Goal: Transaction & Acquisition: Purchase product/service

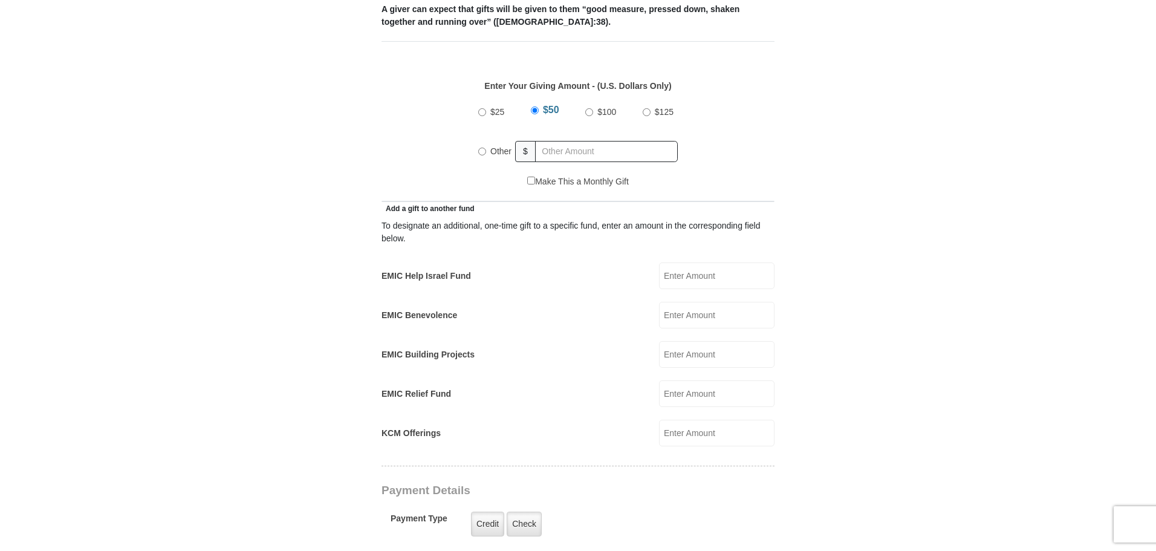
scroll to position [544, 0]
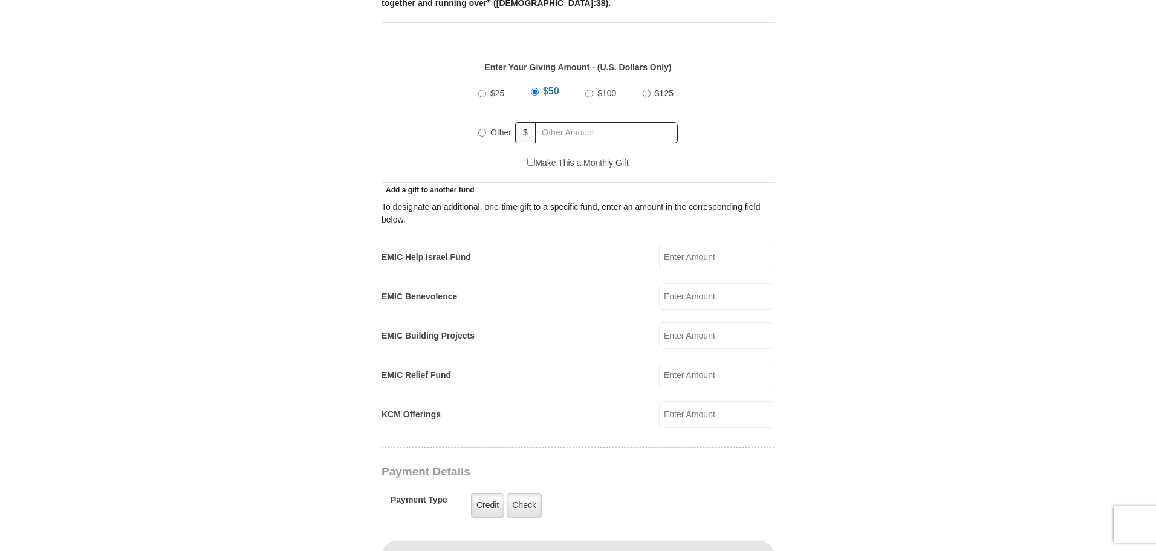
click at [482, 129] on input "Other" at bounding box center [482, 133] width 8 height 8
radio input "true"
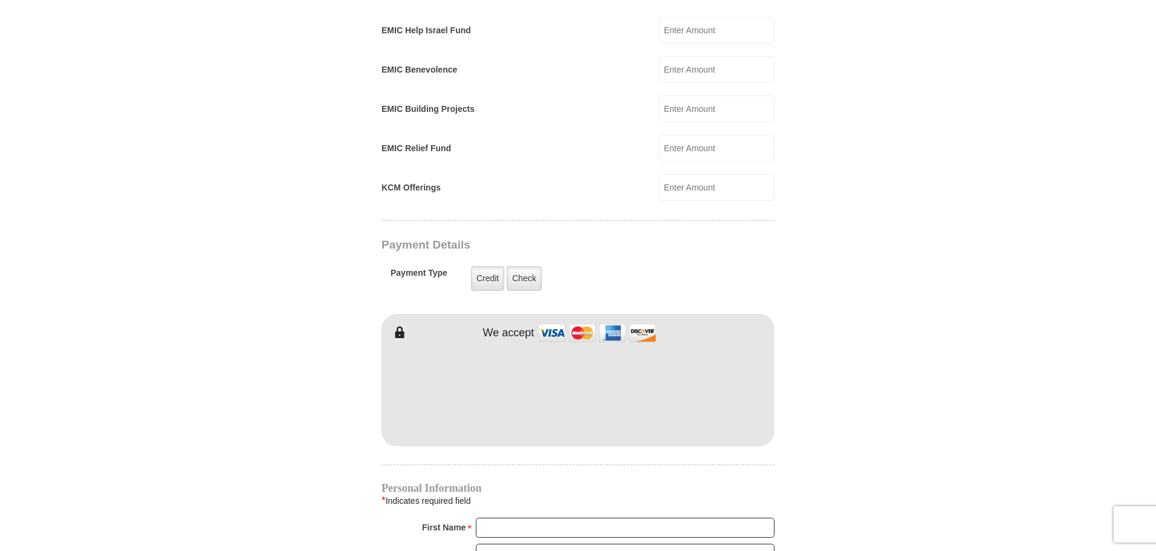
scroll to position [847, 0]
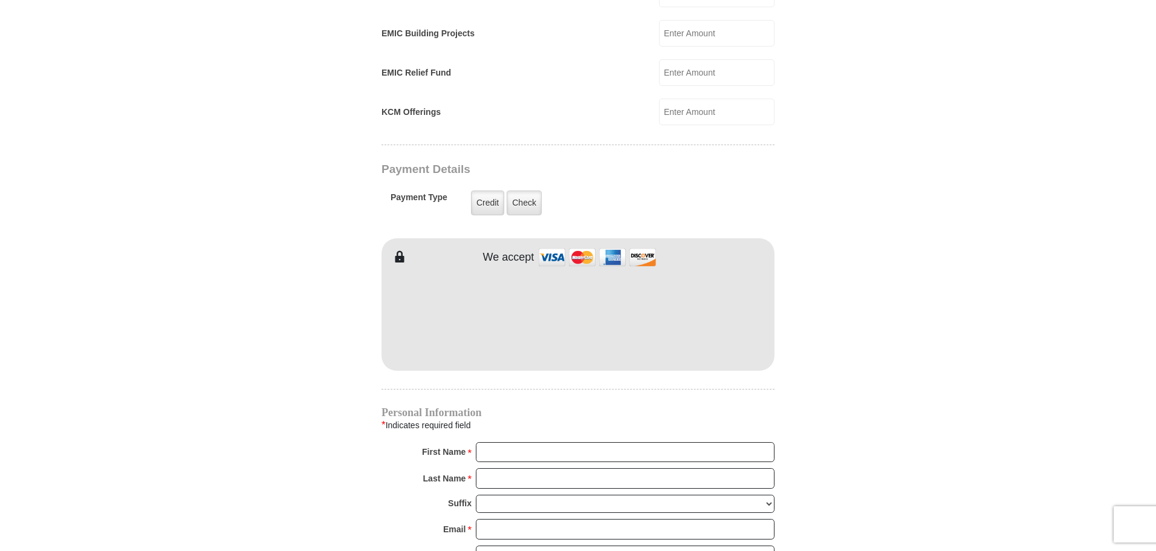
type input "104"
type input "Wendy"
type input "Warren"
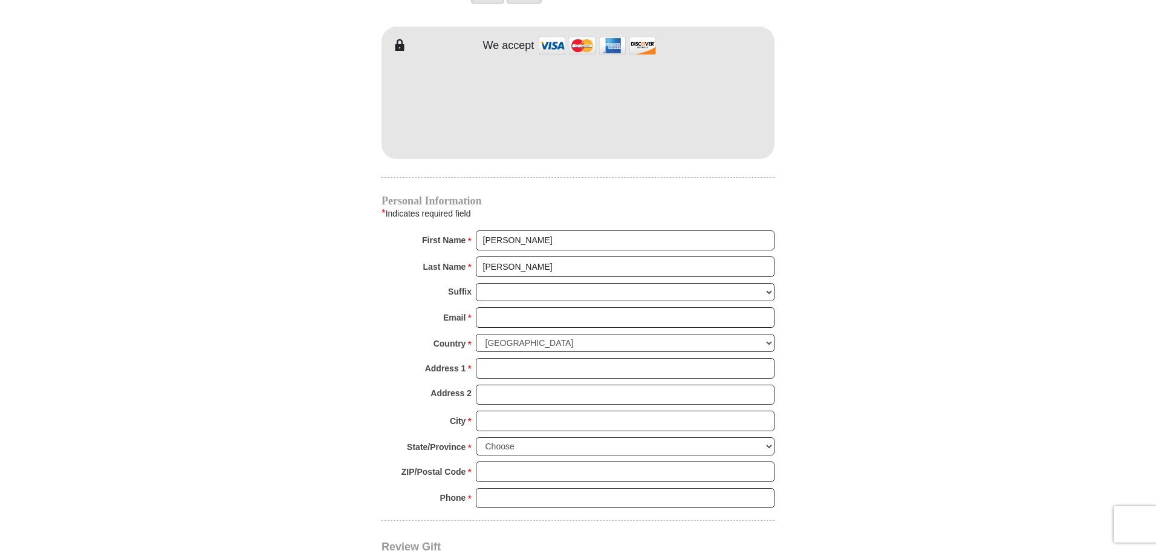
scroll to position [1089, 0]
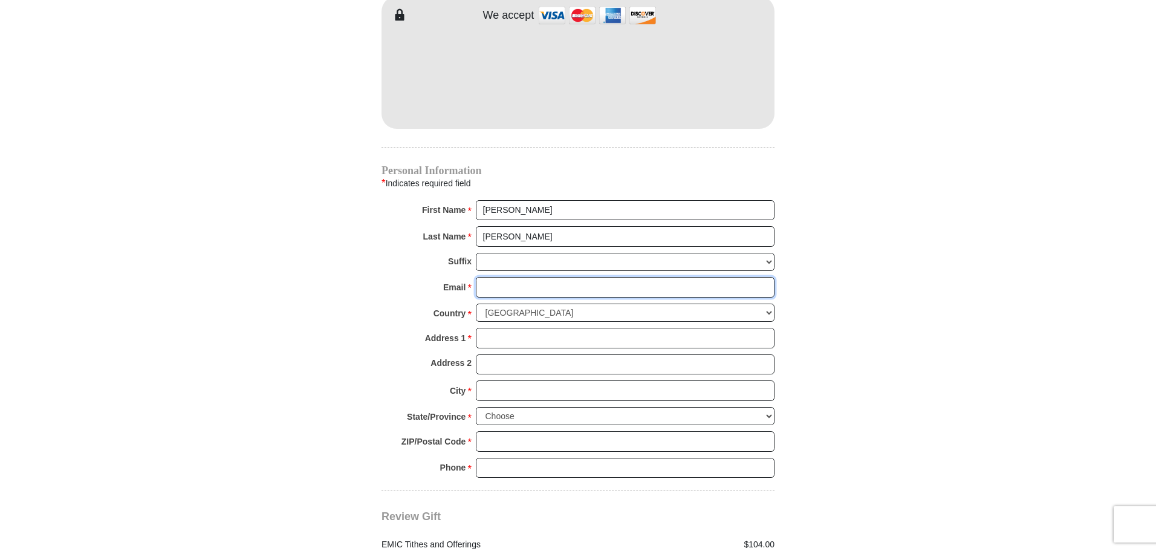
click at [515, 277] on input "Email *" at bounding box center [625, 287] width 299 height 21
type input "dyann61@gmail.com"
type input "11208 East Haven Way"
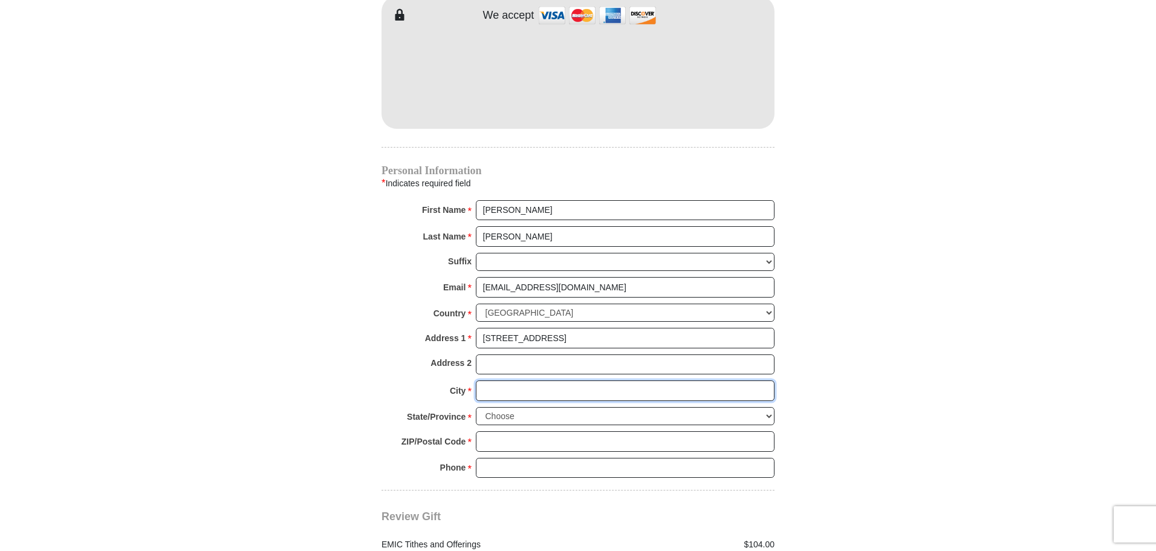
type input "Providence Village"
select select "TX"
type input "76227"
type input "8138866398"
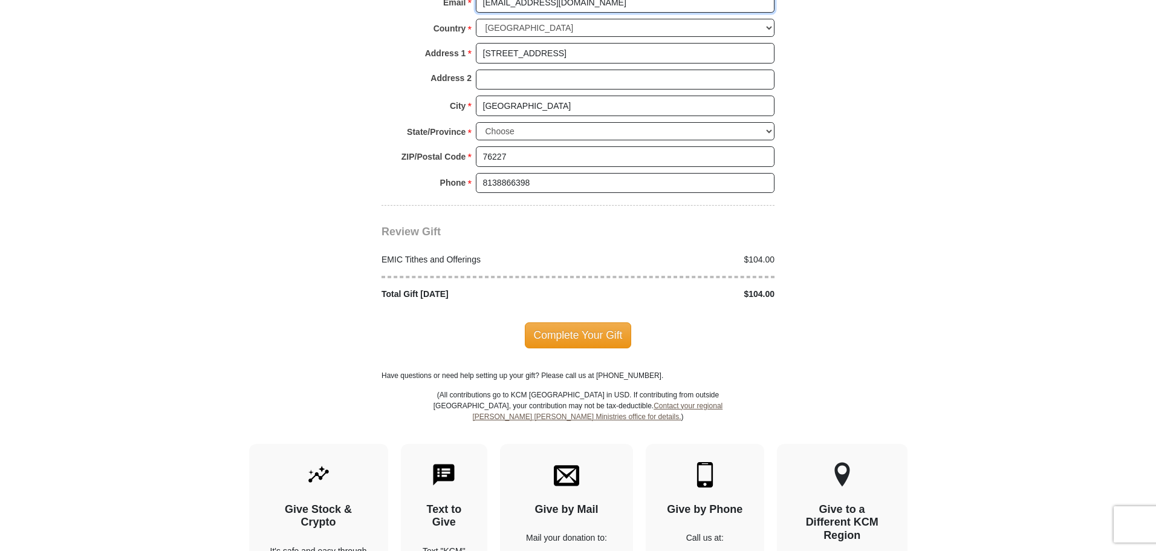
scroll to position [1391, 0]
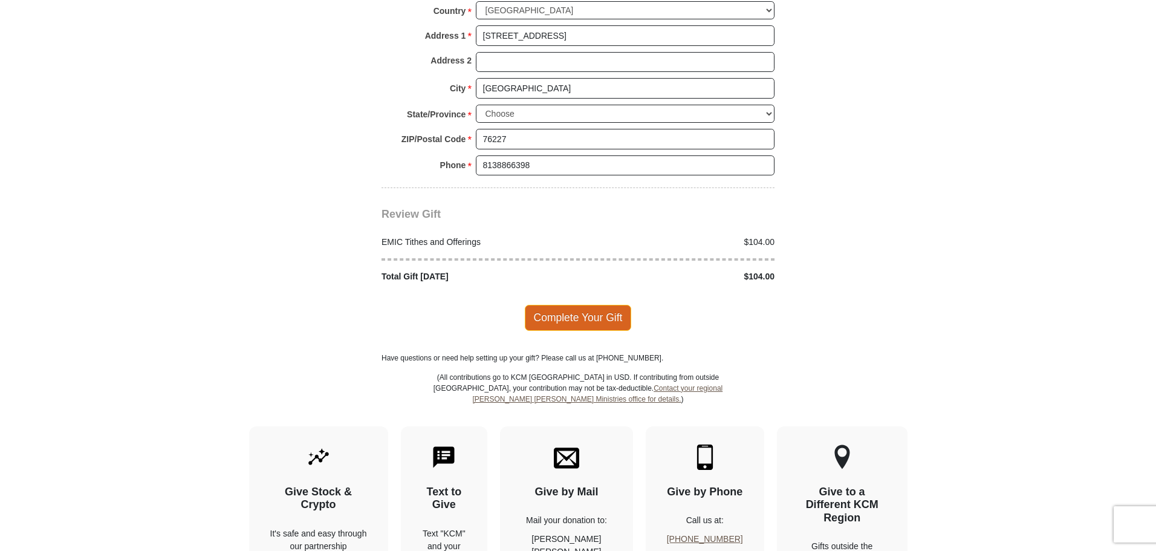
click at [533, 305] on span "Complete Your Gift" at bounding box center [578, 317] width 107 height 25
